Goal: Task Accomplishment & Management: Use online tool/utility

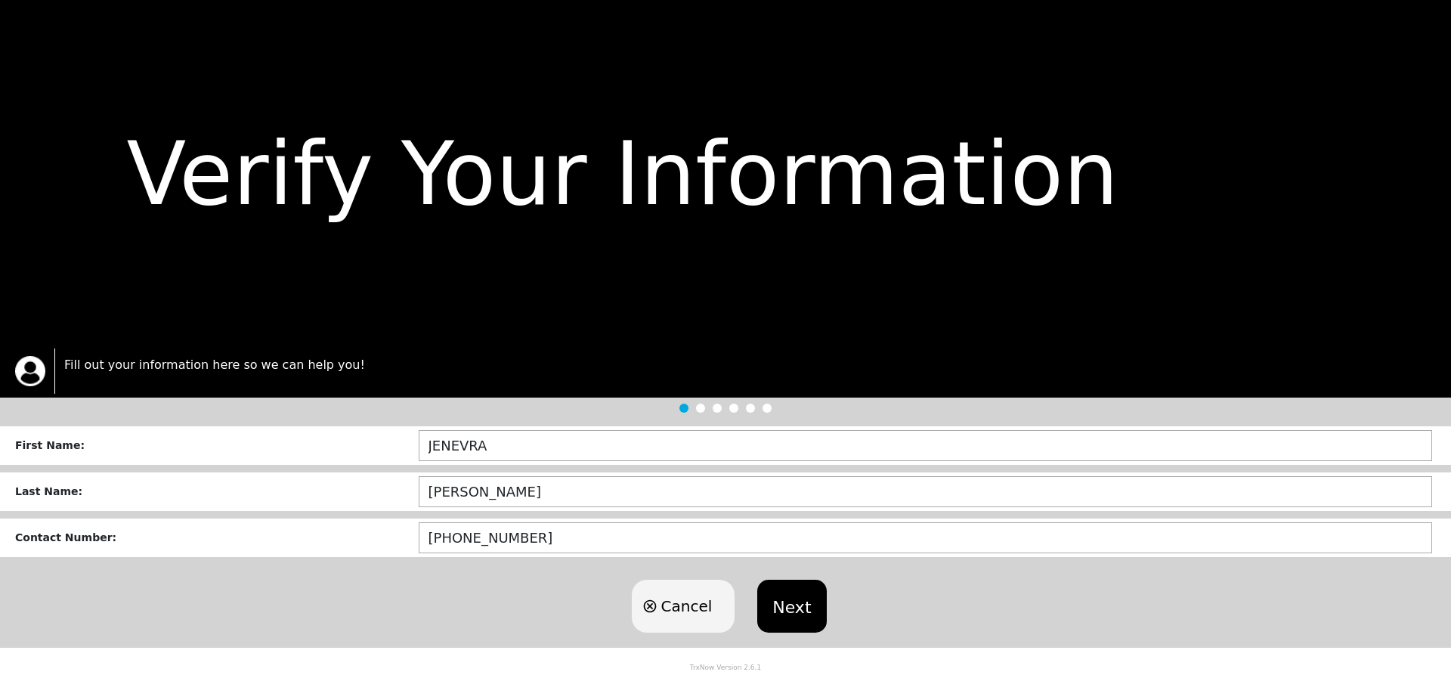
click at [800, 614] on button "Next" at bounding box center [791, 606] width 69 height 53
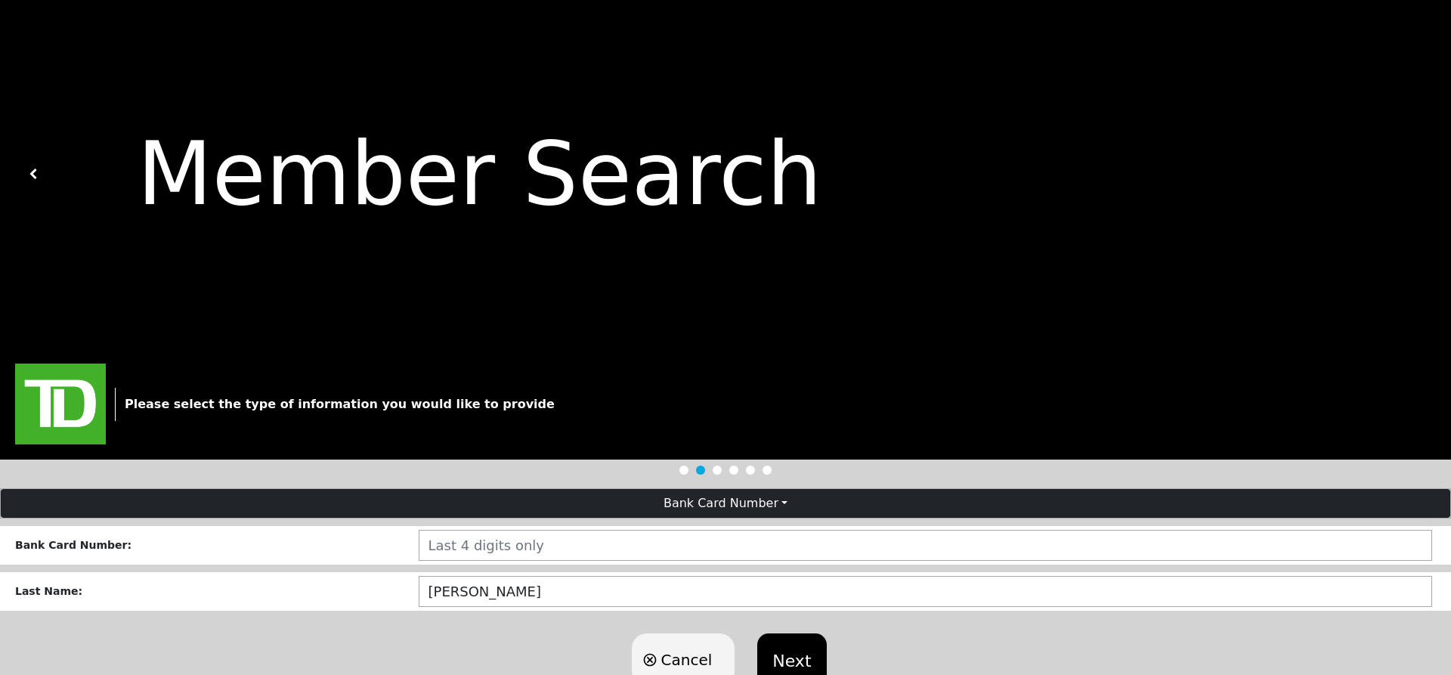
scroll to position [52, 0]
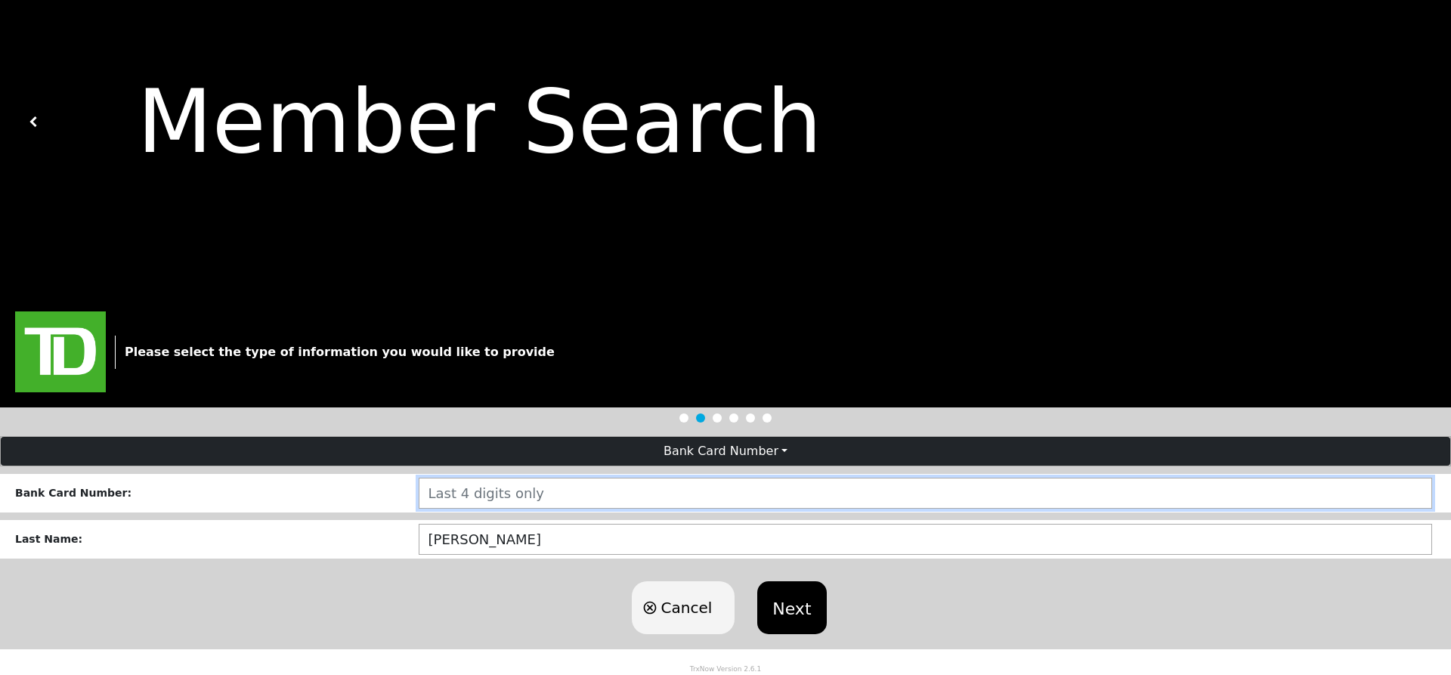
click at [497, 483] on input "number" at bounding box center [926, 493] width 1014 height 31
type input "1359"
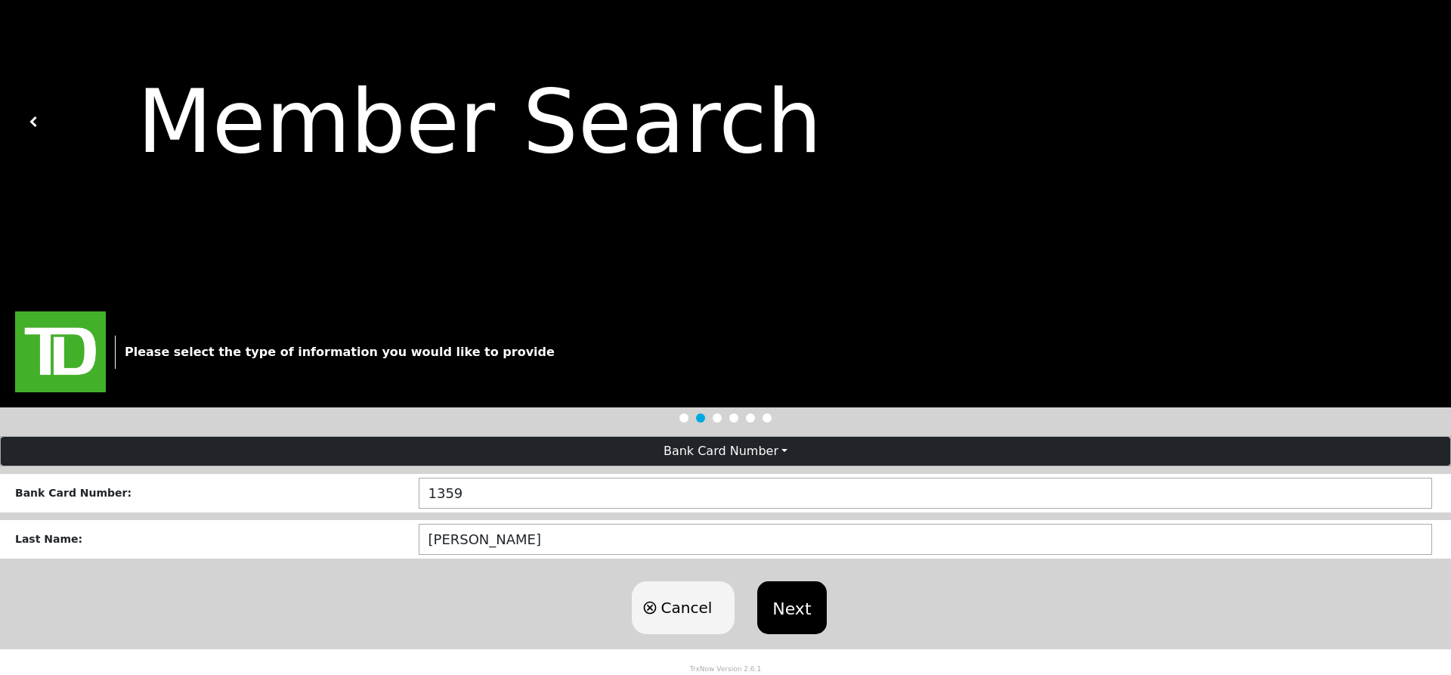
click at [779, 605] on button "Next" at bounding box center [791, 607] width 69 height 53
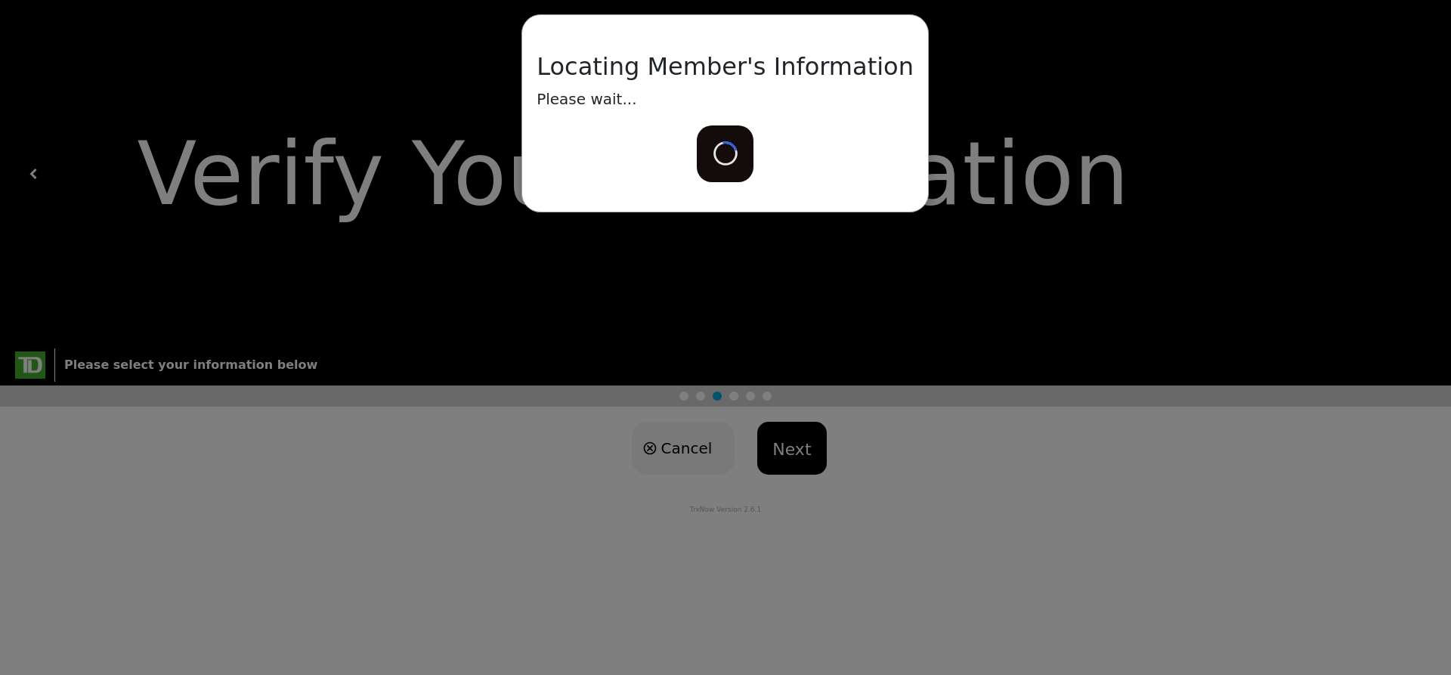
scroll to position [0, 0]
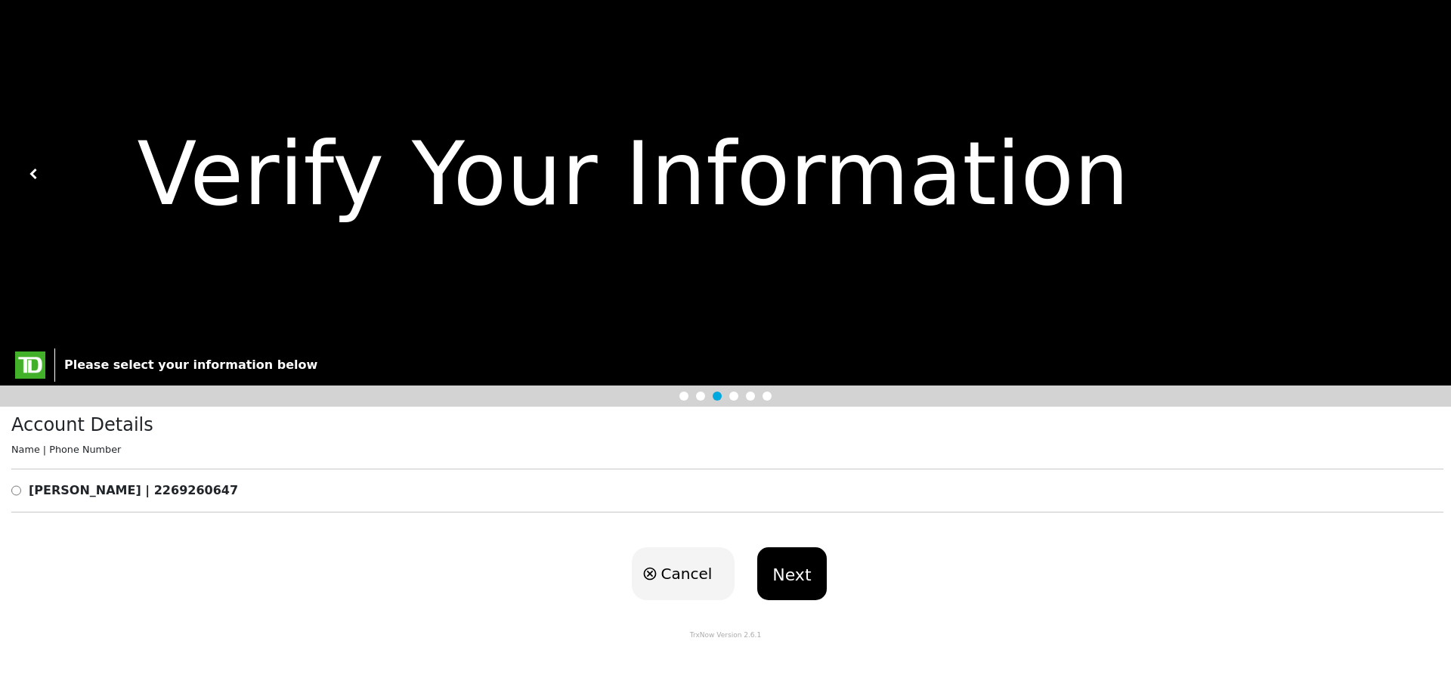
click at [17, 491] on input "radio" at bounding box center [16, 490] width 10 height 18
radio input "true"
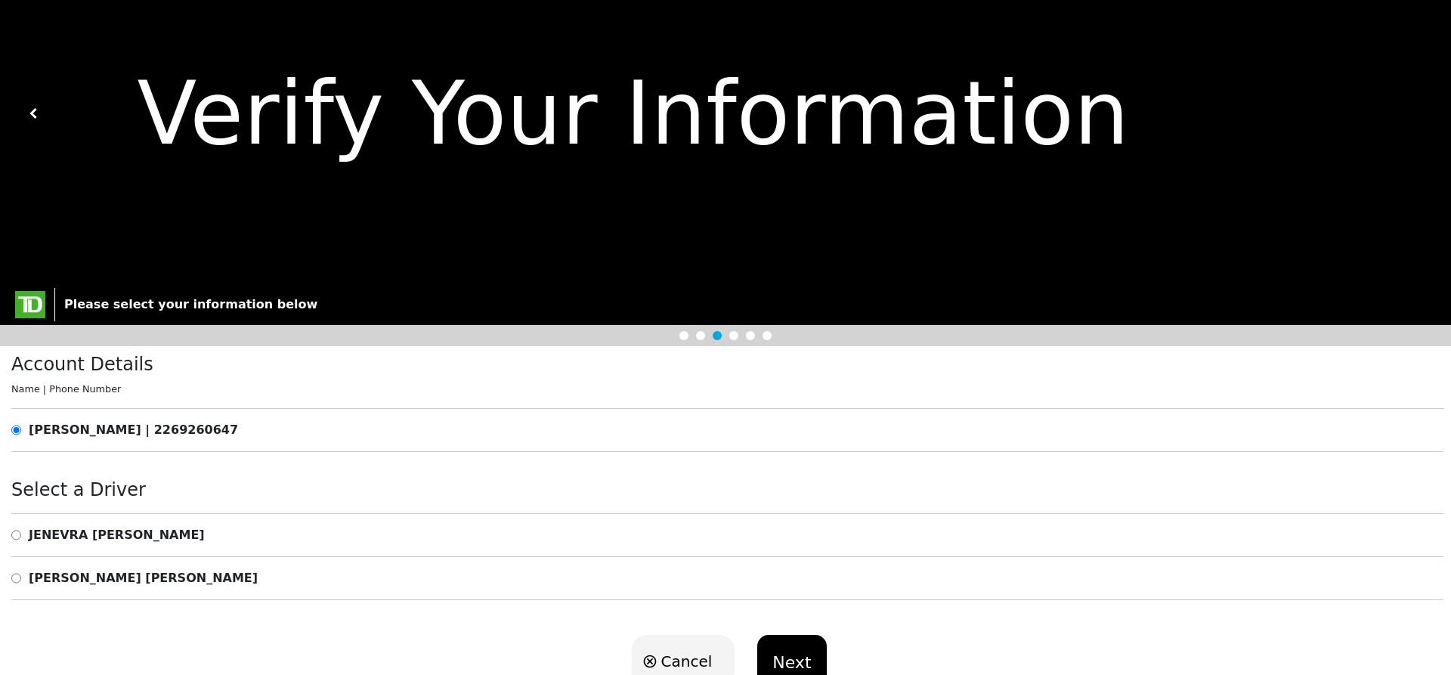
scroll to position [113, 0]
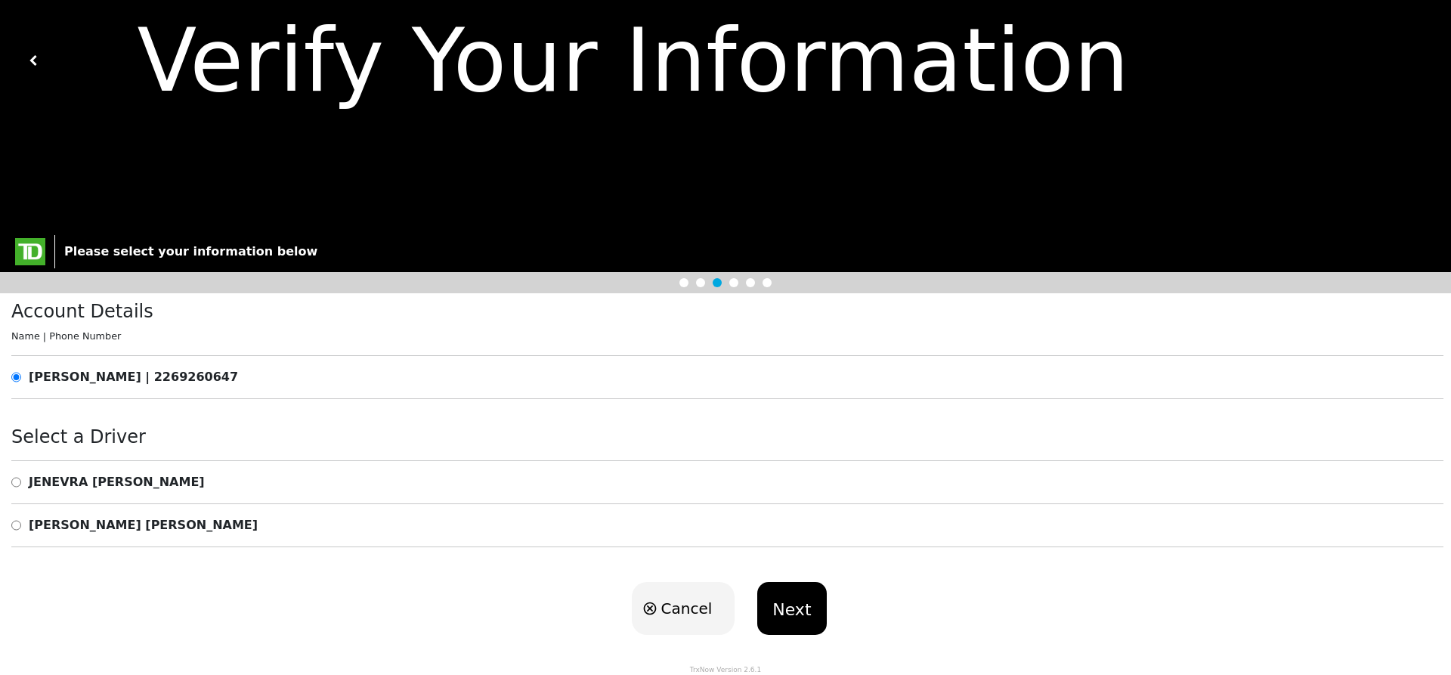
click at [17, 483] on input "radio" at bounding box center [16, 482] width 10 height 18
radio input "true"
click at [775, 604] on button "Next" at bounding box center [791, 608] width 69 height 53
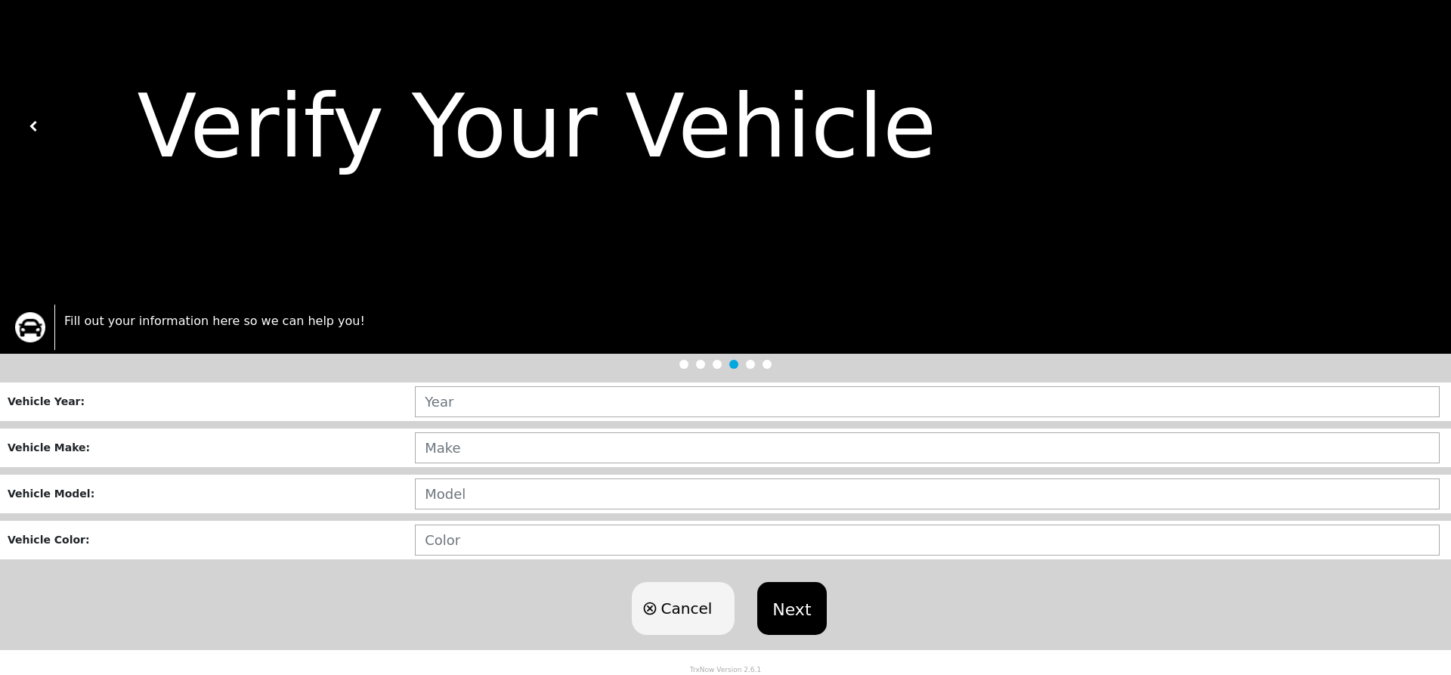
scroll to position [48, 0]
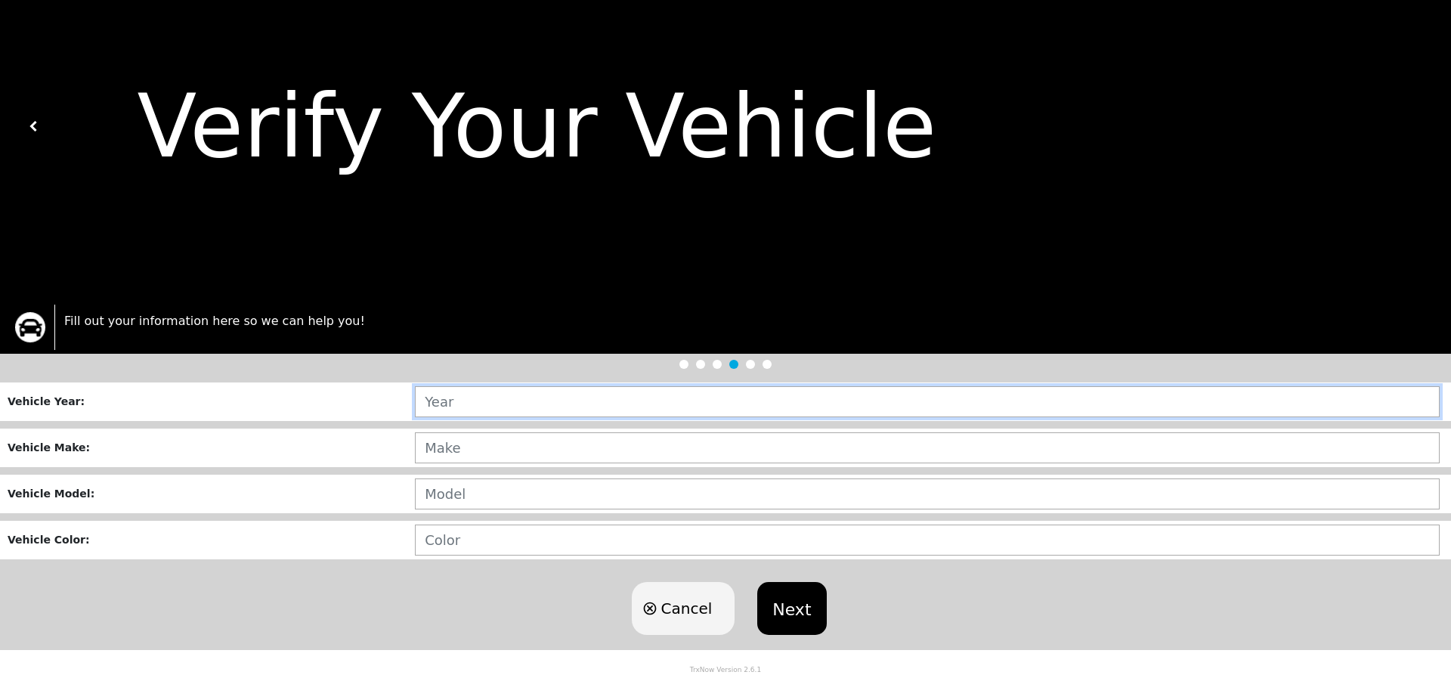
click at [453, 402] on input "text" at bounding box center [927, 401] width 1025 height 31
type input "2011"
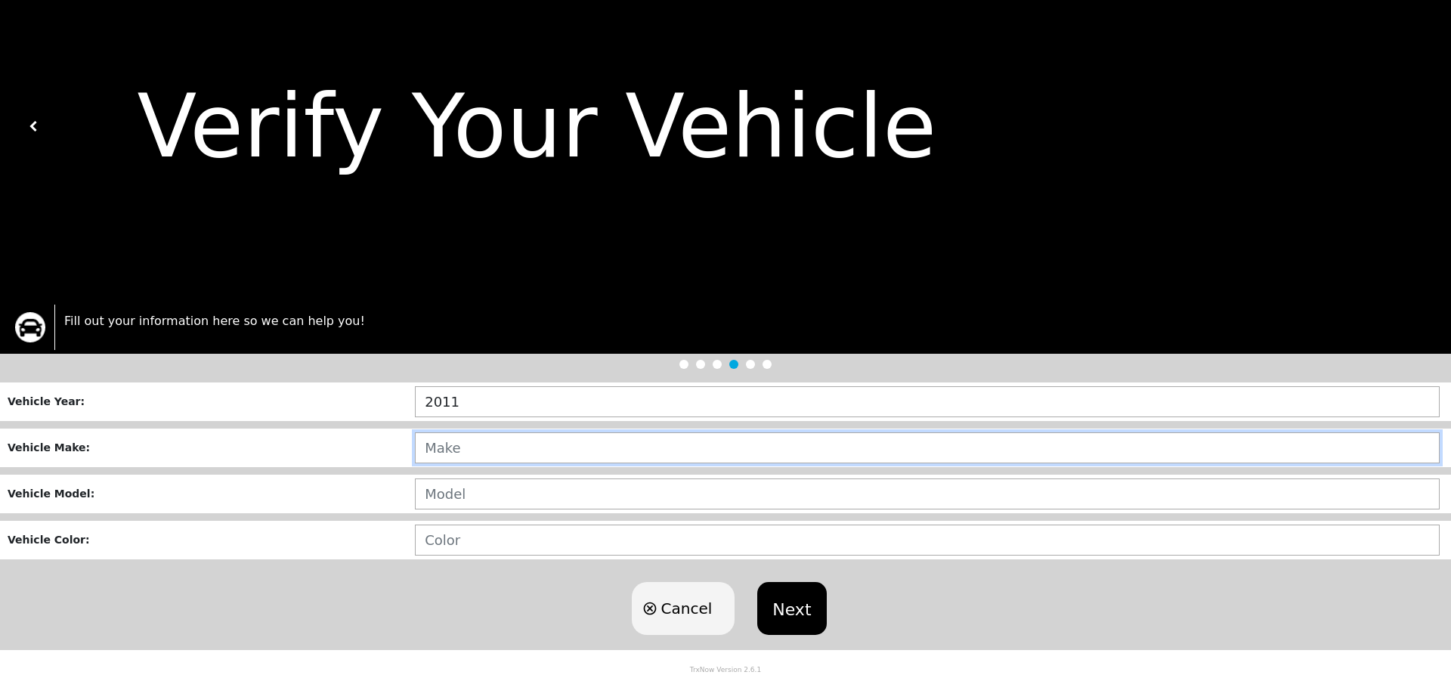
click at [463, 439] on input "text" at bounding box center [927, 447] width 1025 height 31
type input "TOYOTA"
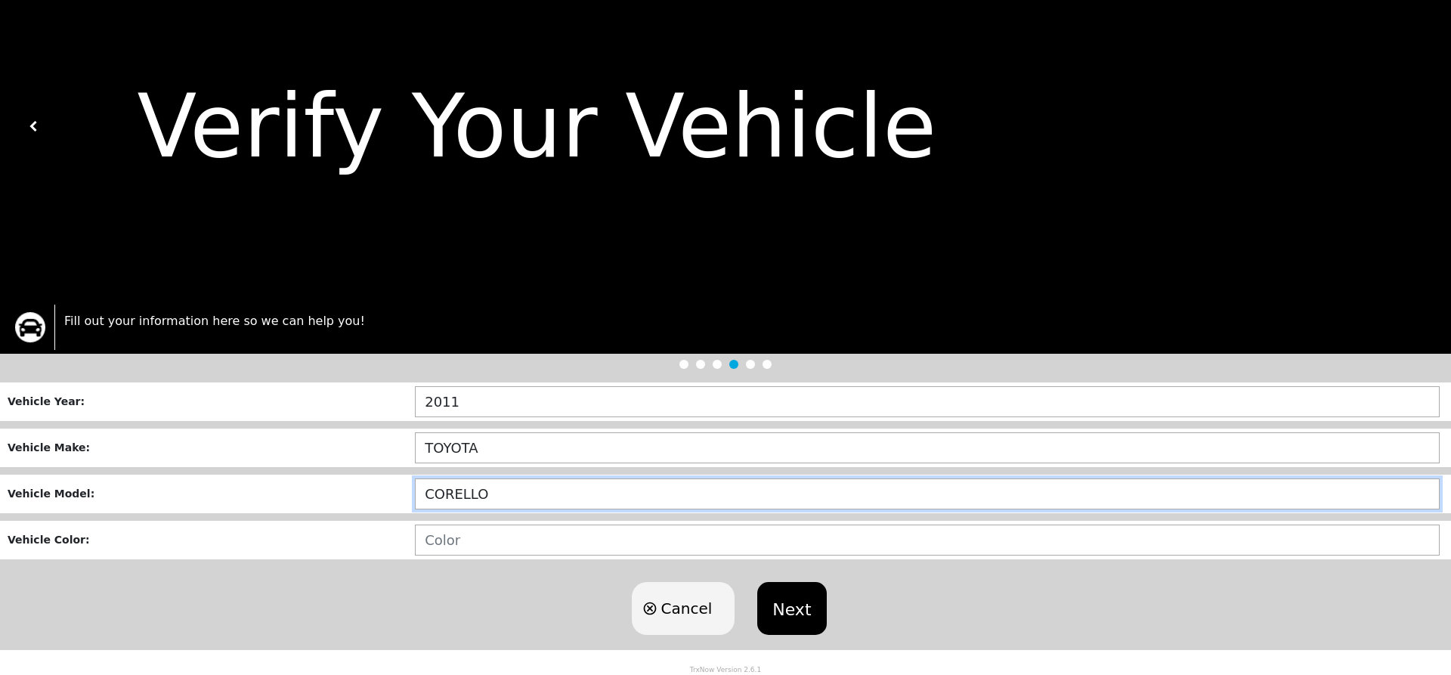
click at [489, 491] on input "CORELLO" at bounding box center [927, 493] width 1025 height 31
type input "COROLLA"
type input "GREY"
click at [512, 492] on input "COROLLA" at bounding box center [927, 493] width 1025 height 31
type input "COROLLA CE"
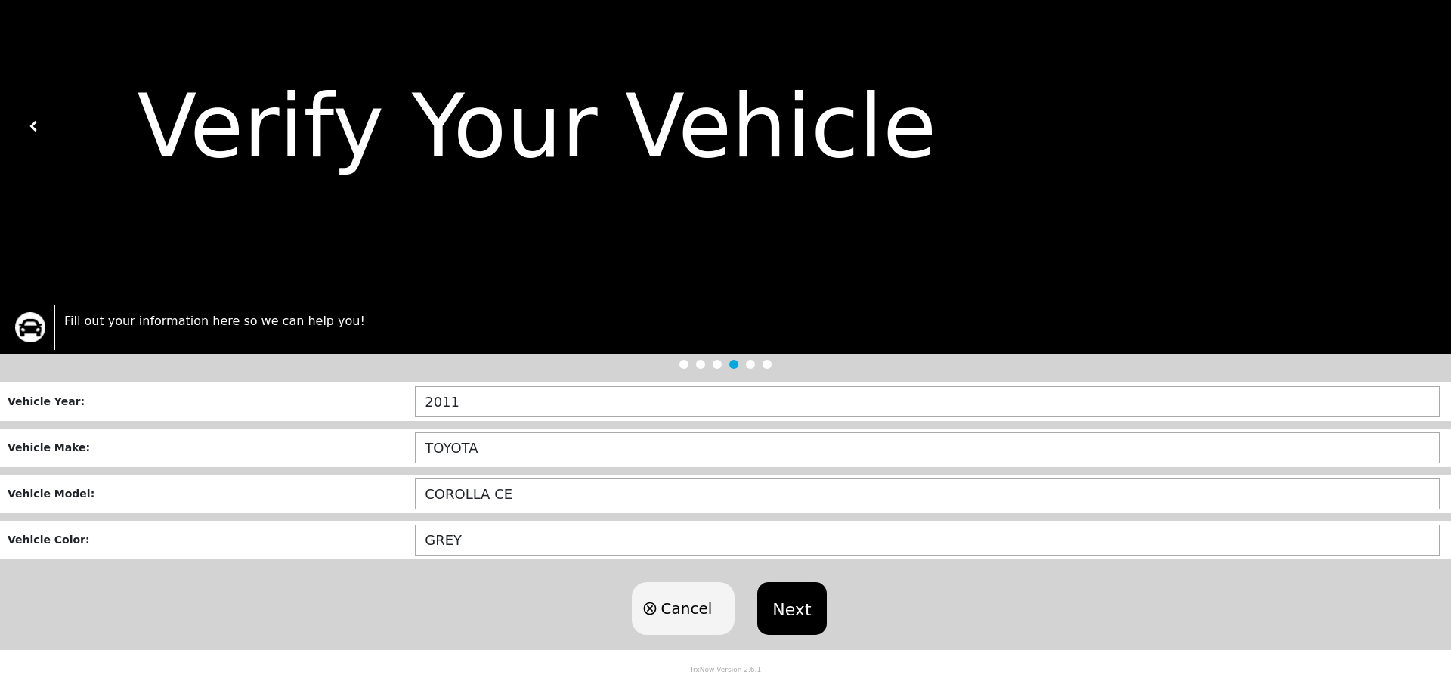
click at [800, 602] on button "Next" at bounding box center [791, 608] width 69 height 53
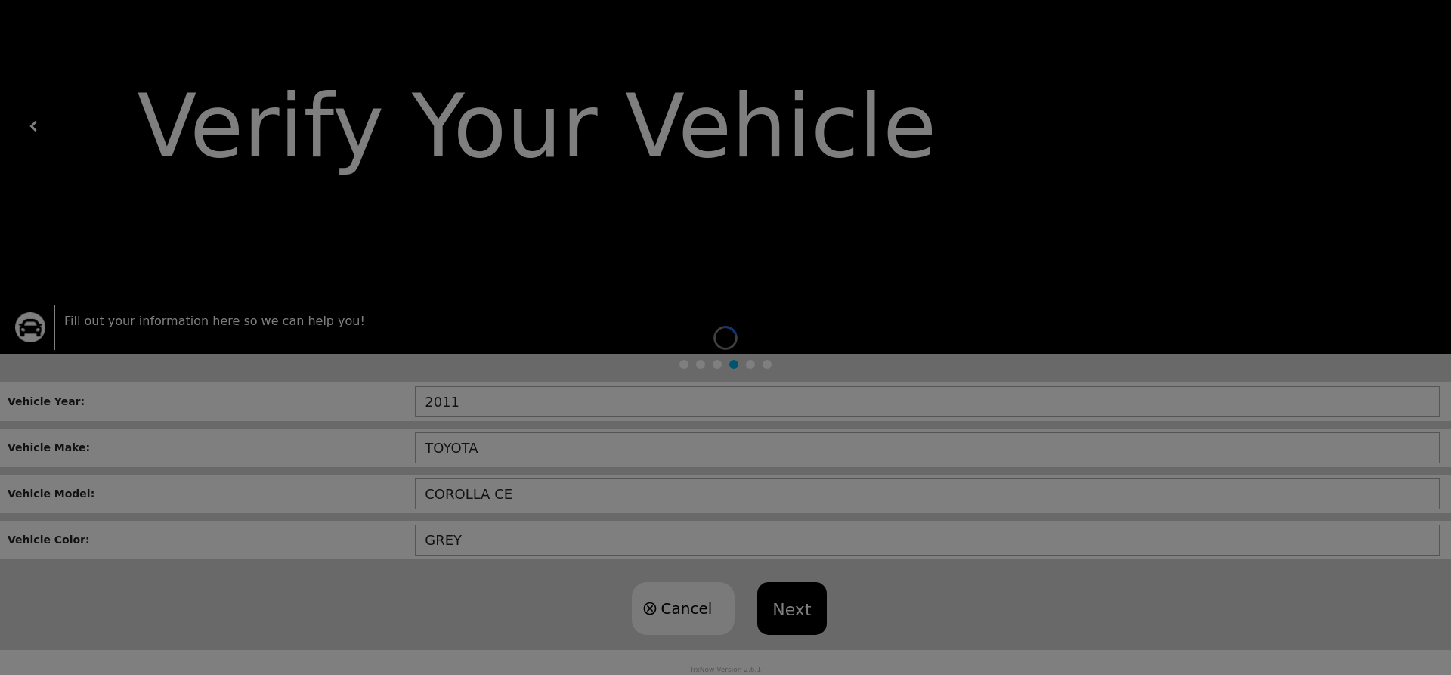
scroll to position [250, 0]
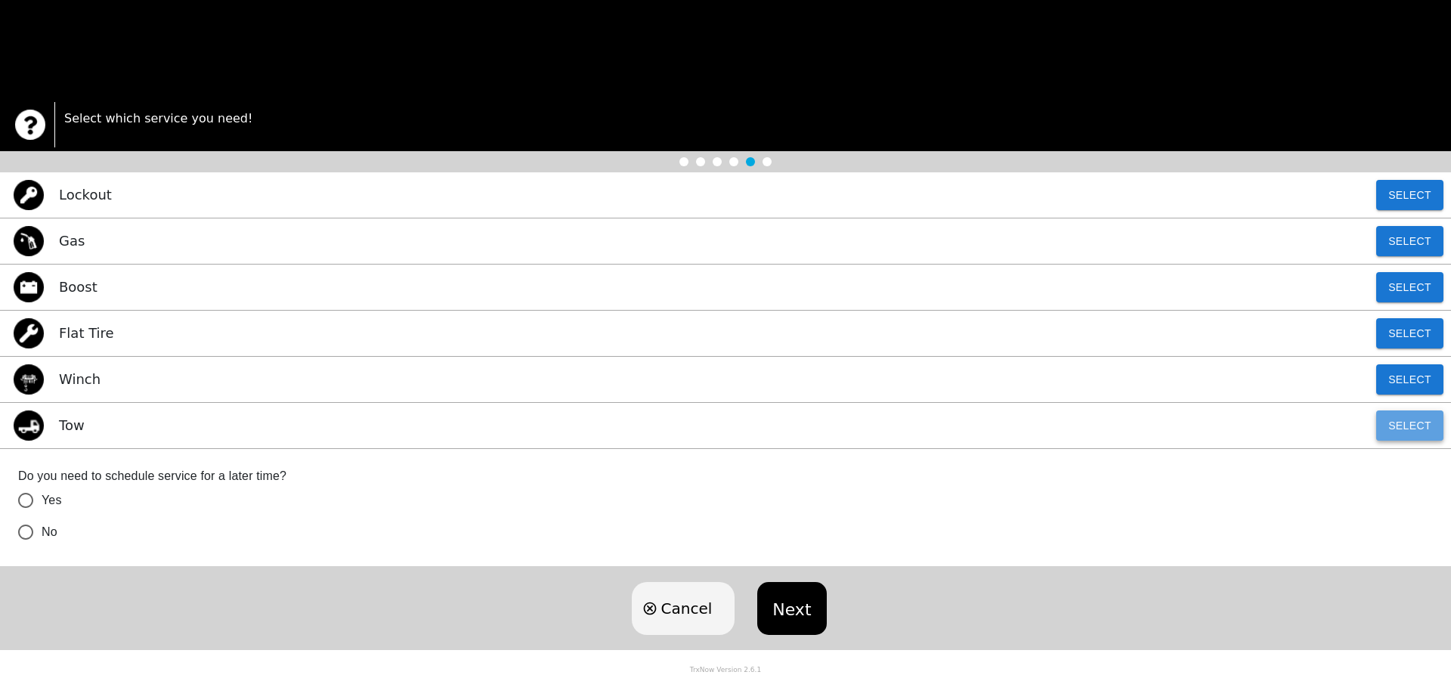
click at [1404, 429] on button "Select" at bounding box center [1409, 425] width 67 height 30
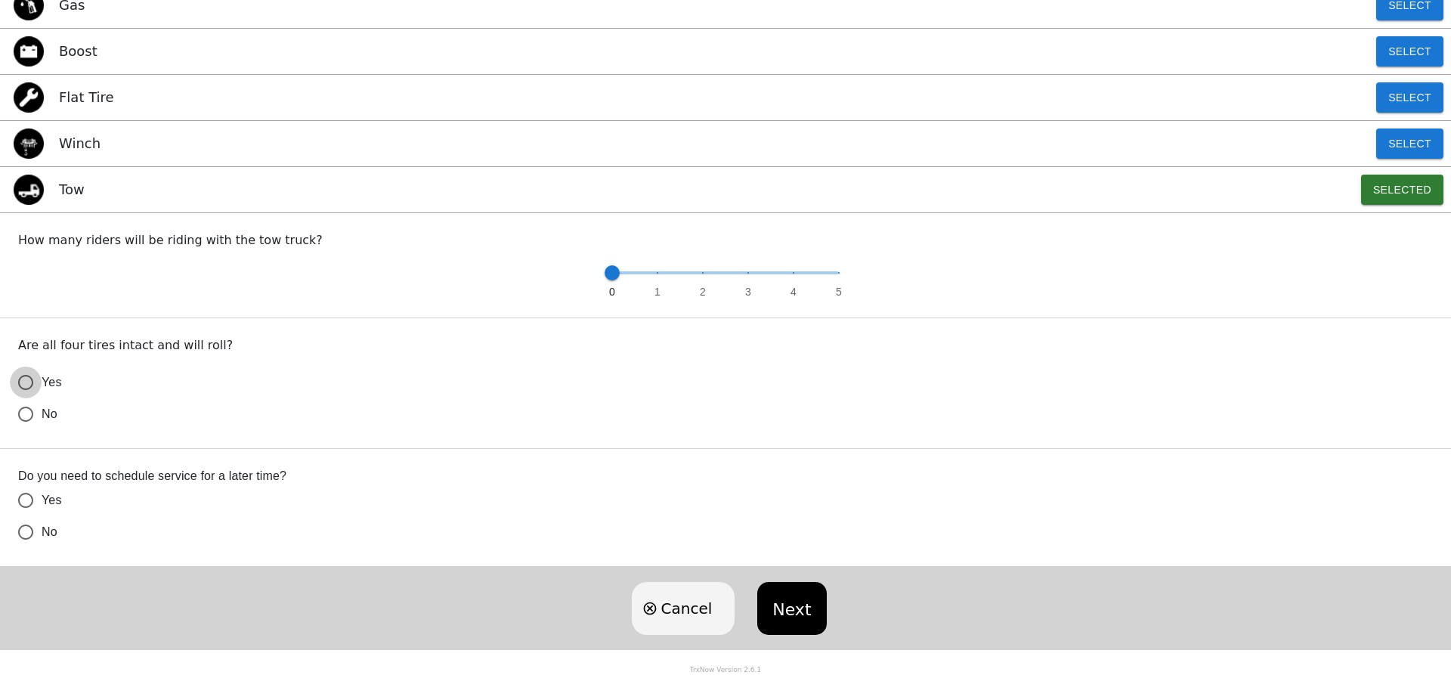
click at [27, 388] on input "Yes" at bounding box center [26, 383] width 32 height 32
radio input "true"
click at [28, 430] on input "No" at bounding box center [26, 414] width 32 height 32
radio input "true"
click at [795, 606] on button "Next" at bounding box center [791, 608] width 69 height 53
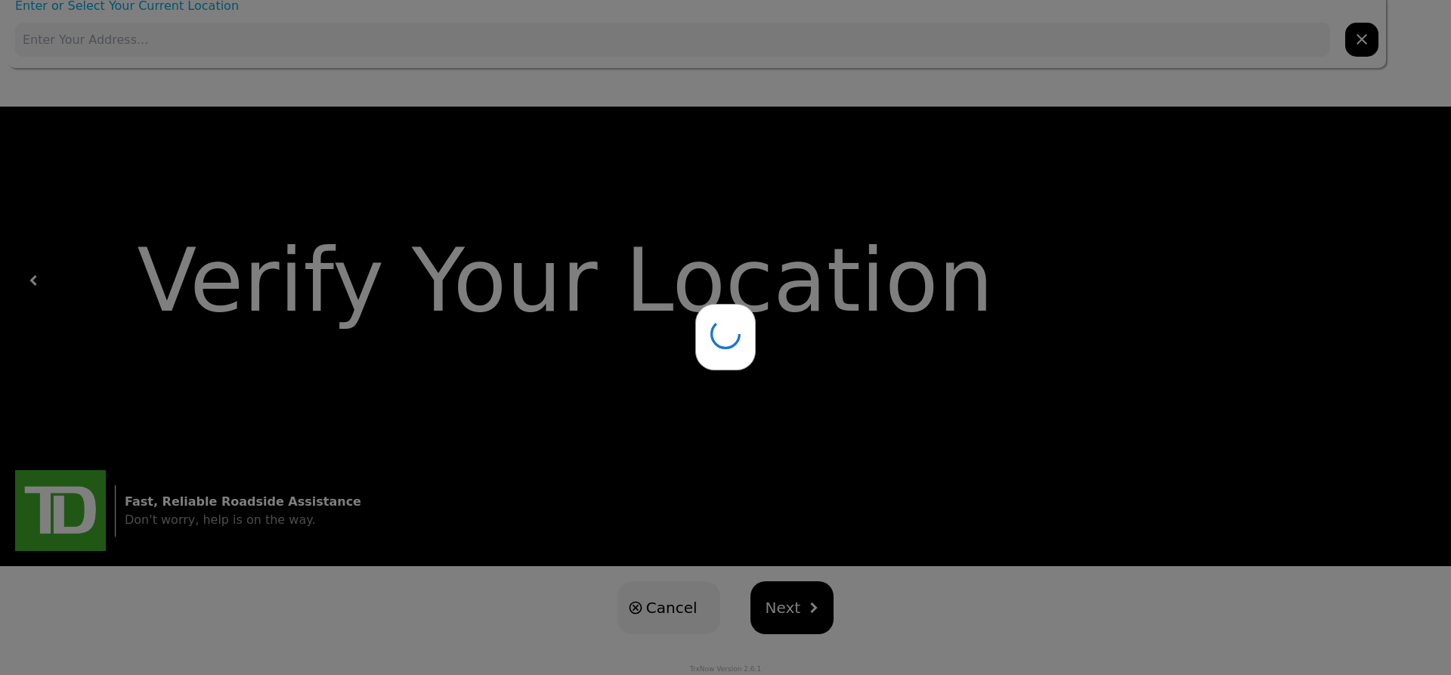
scroll to position [0, 0]
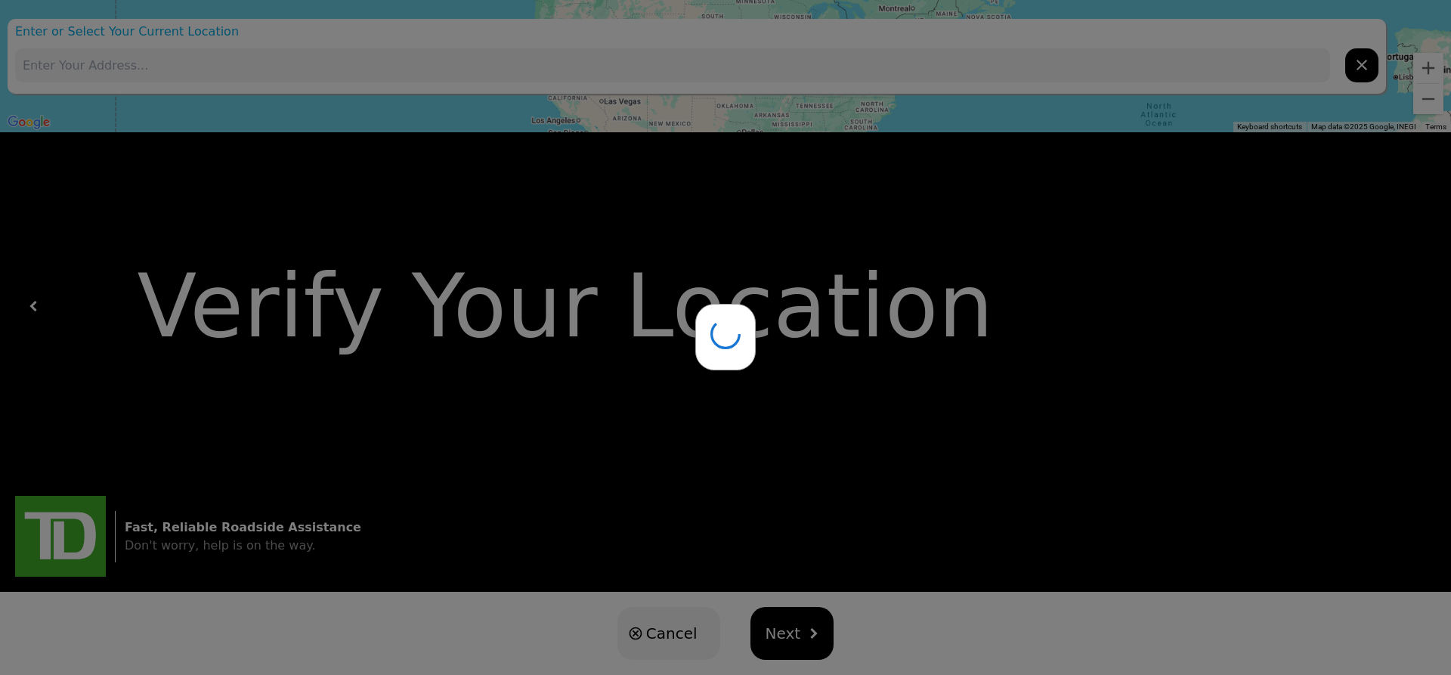
type input "[STREET_ADDRESS][PERSON_NAME][PERSON_NAME]"
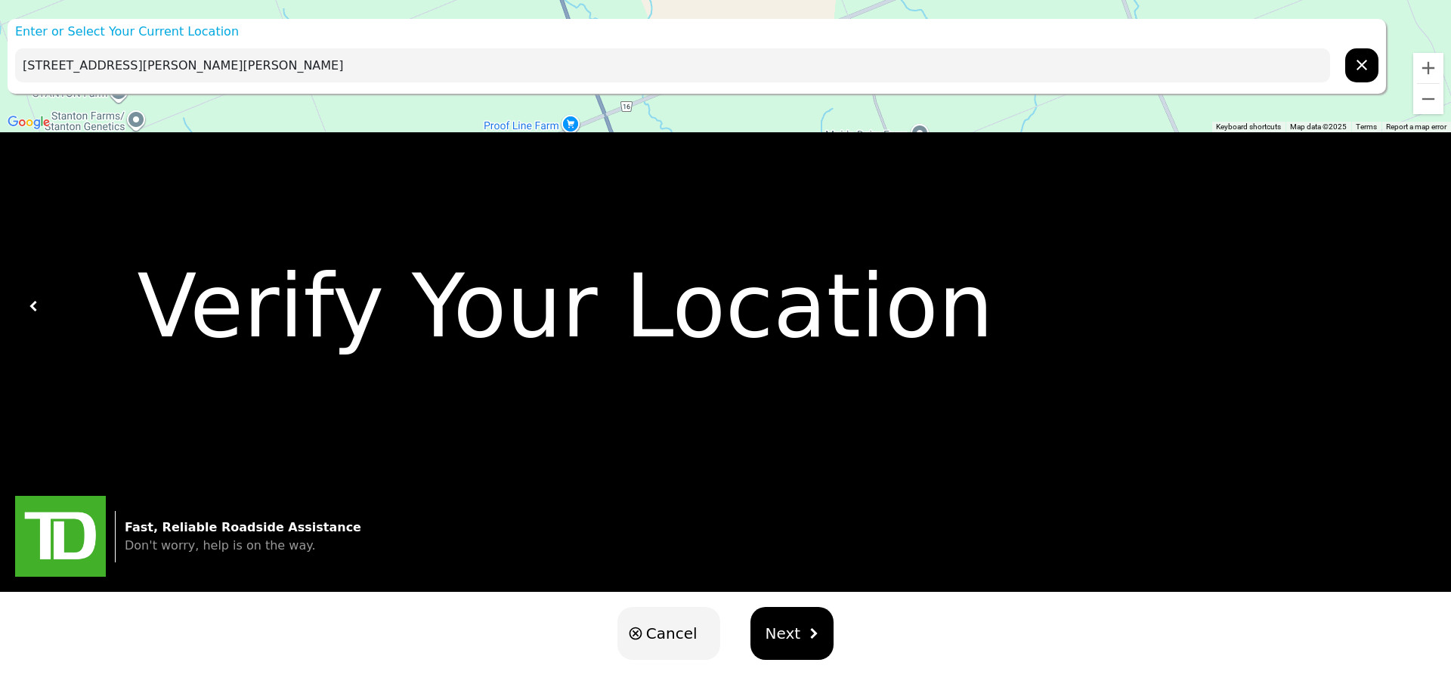
click at [804, 627] on button "Next" at bounding box center [793, 633] width 84 height 53
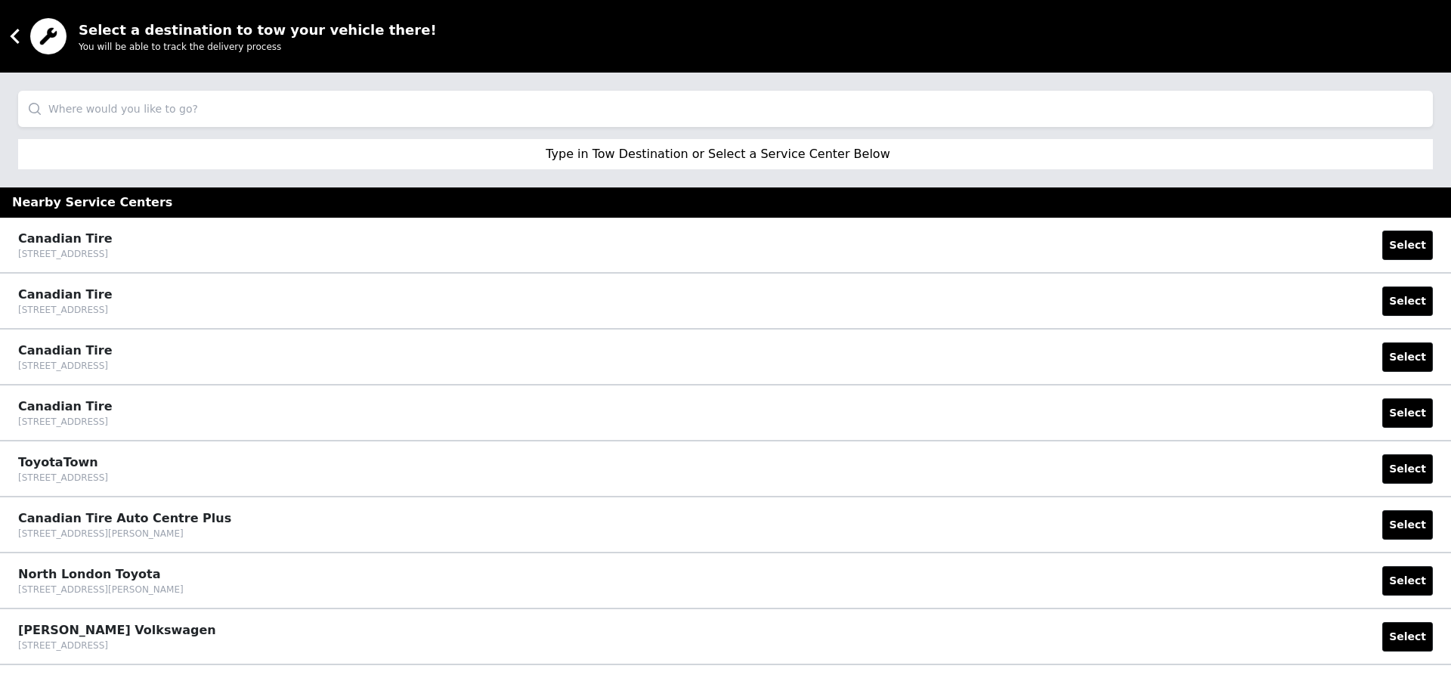
click at [116, 111] on input "search" at bounding box center [725, 109] width 1415 height 36
click at [246, 121] on input "search" at bounding box center [725, 109] width 1415 height 36
paste input "[STREET_ADDRESS]"
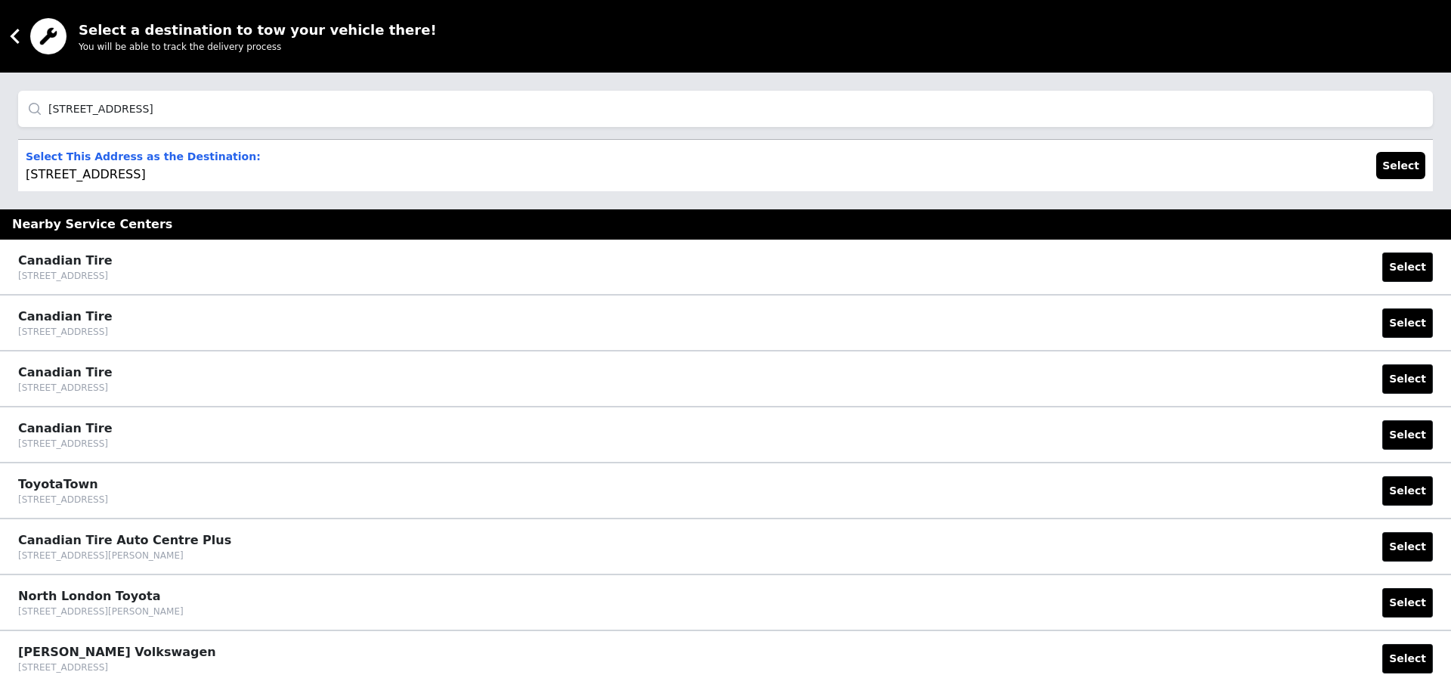
type input "[STREET_ADDRESS]"
drag, startPoint x: 1404, startPoint y: 168, endPoint x: 1382, endPoint y: 175, distance: 22.5
click at [1404, 167] on button "Select" at bounding box center [1400, 165] width 49 height 27
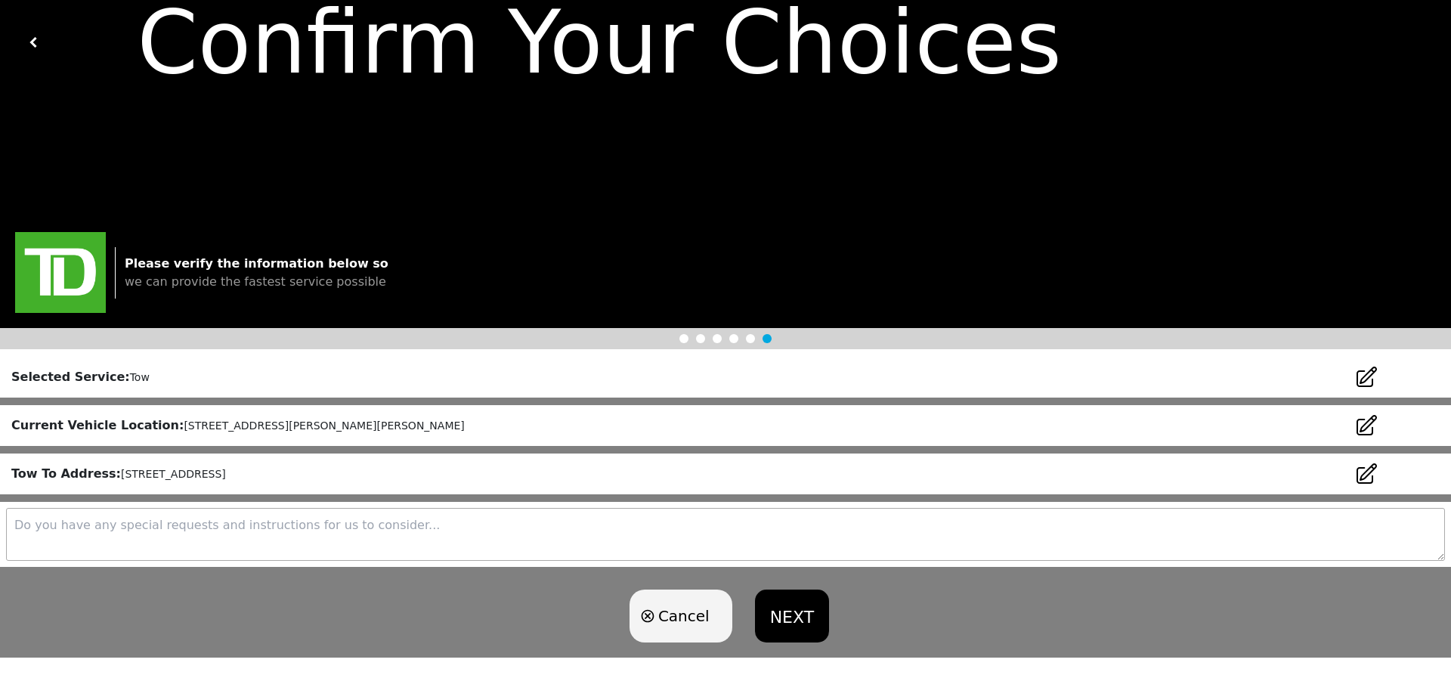
scroll to position [147, 0]
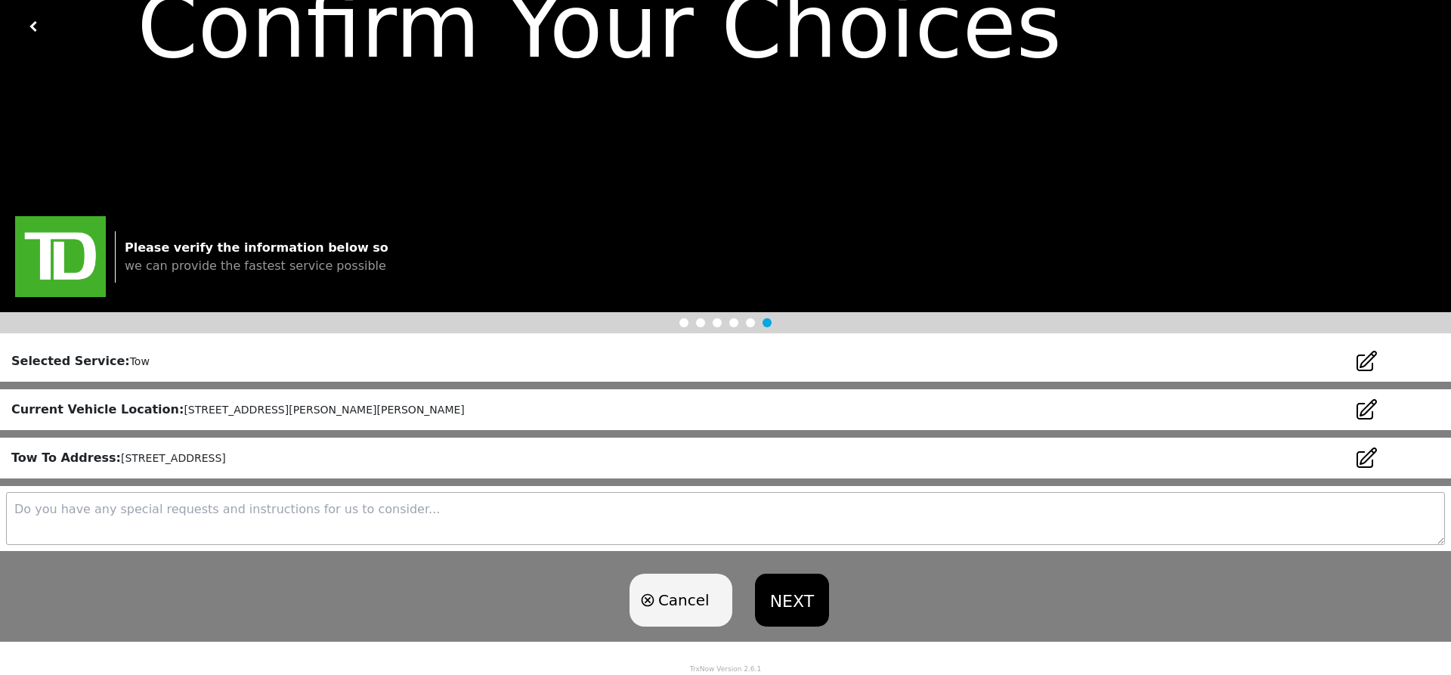
click at [316, 527] on textarea at bounding box center [725, 518] width 1439 height 53
type textarea "Brake issue, Tow To Address is [PERSON_NAME]'s Red Star Garage"
click at [788, 600] on button "NEXT" at bounding box center [792, 600] width 74 height 53
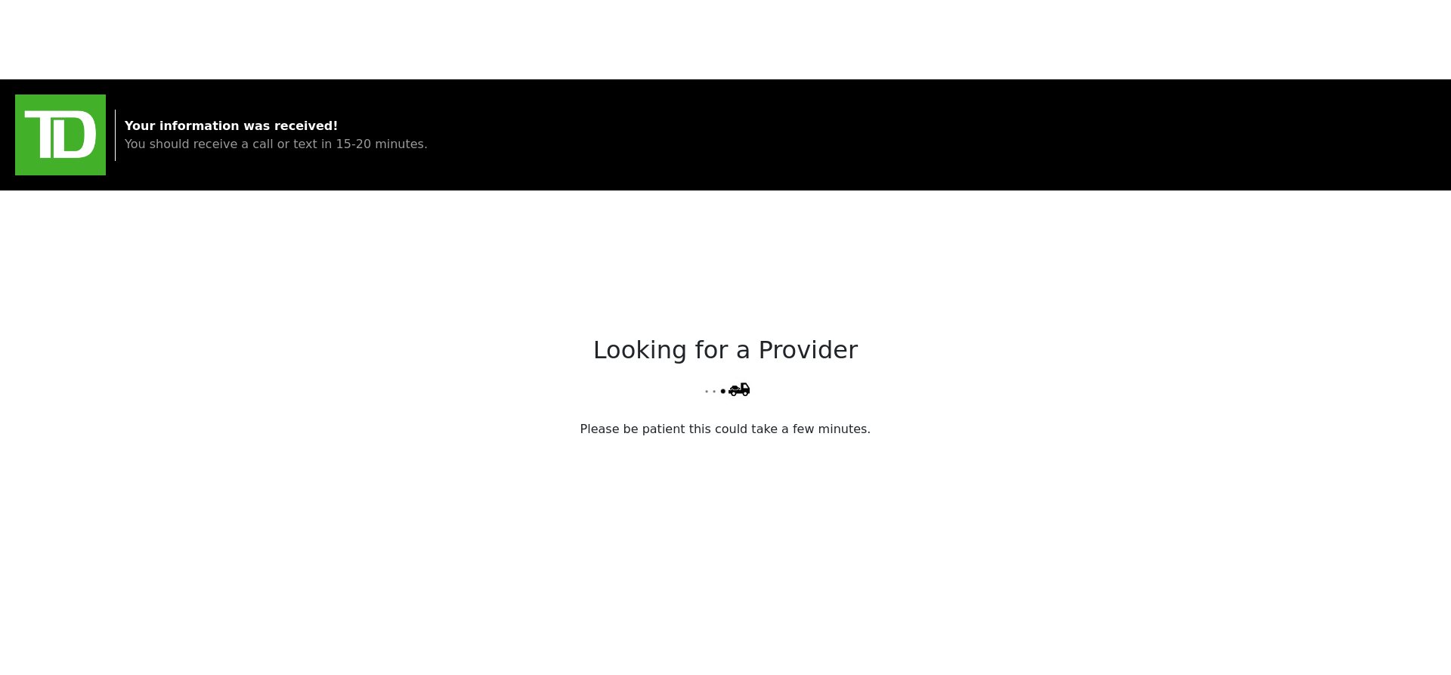
scroll to position [340, 0]
